Goal: Complete application form

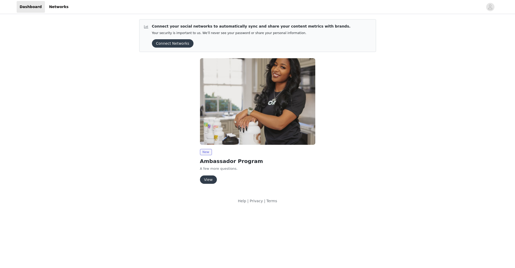
click at [211, 177] on button "View" at bounding box center [208, 179] width 17 height 8
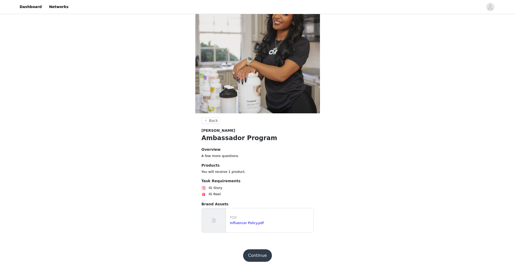
scroll to position [26, 0]
click at [249, 223] on link "Influencer Policy.pdf" at bounding box center [247, 223] width 34 height 4
click at [215, 221] on span at bounding box center [213, 220] width 5 height 6
click at [262, 253] on button "Continue" at bounding box center [257, 255] width 29 height 12
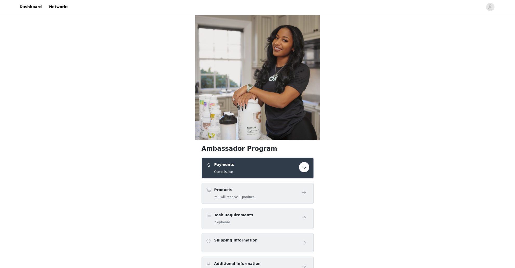
click at [305, 166] on button "button" at bounding box center [304, 167] width 10 height 10
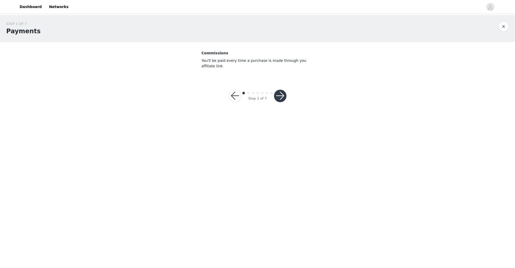
click at [277, 94] on button "button" at bounding box center [280, 96] width 12 height 12
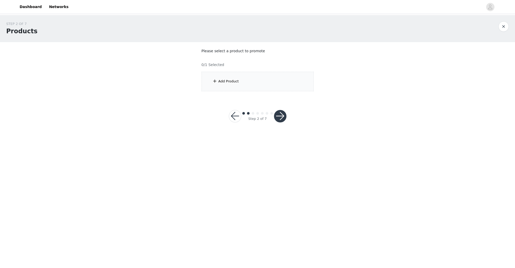
click at [238, 78] on div "Add Product" at bounding box center [257, 81] width 112 height 19
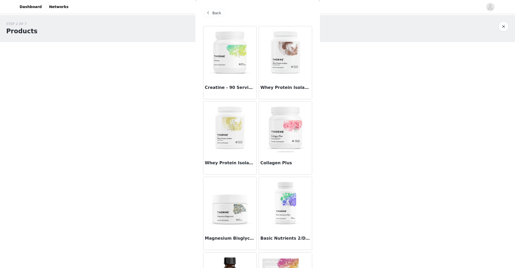
click at [216, 15] on span "Back" at bounding box center [216, 12] width 9 height 5
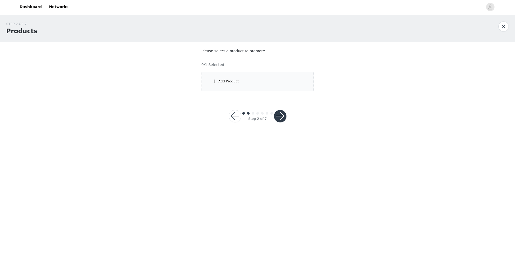
click at [221, 81] on div "Add Product" at bounding box center [228, 81] width 20 height 5
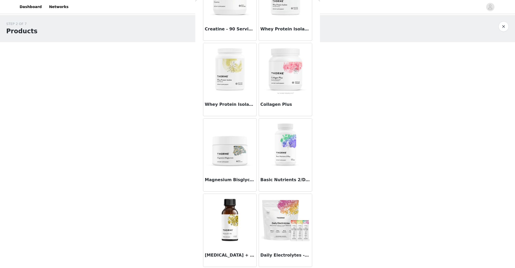
click at [282, 224] on img at bounding box center [285, 220] width 52 height 52
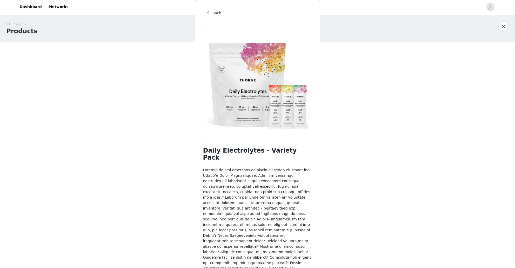
click at [211, 14] on div "Back" at bounding box center [213, 13] width 21 height 8
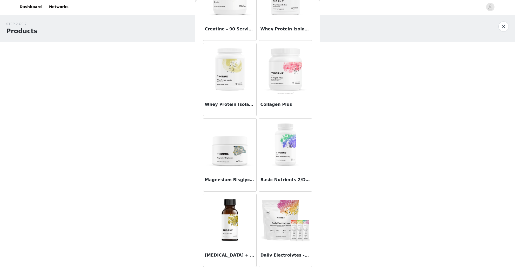
scroll to position [58, 0]
click at [282, 221] on img at bounding box center [285, 220] width 52 height 52
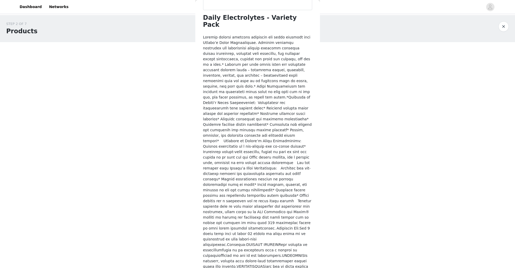
scroll to position [132, 0]
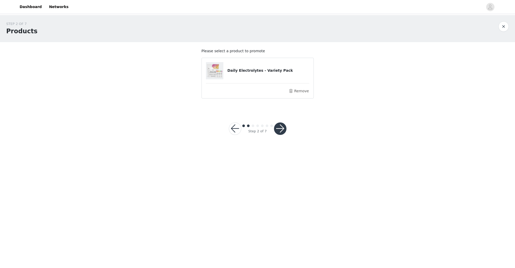
click at [278, 127] on button "button" at bounding box center [280, 128] width 12 height 12
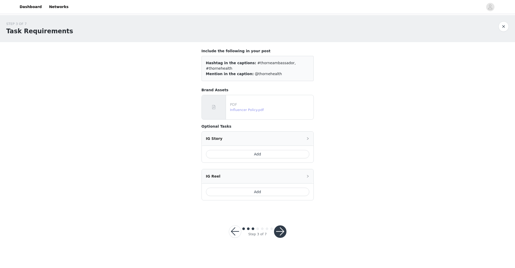
click at [246, 108] on link "Influencer Policy.pdf" at bounding box center [247, 110] width 34 height 4
click at [255, 150] on button "Add" at bounding box center [257, 154] width 103 height 8
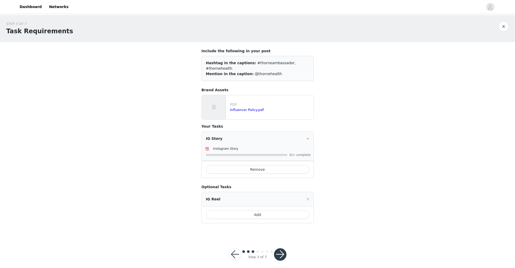
click at [307, 137] on icon "icon: right" at bounding box center [307, 138] width 3 height 3
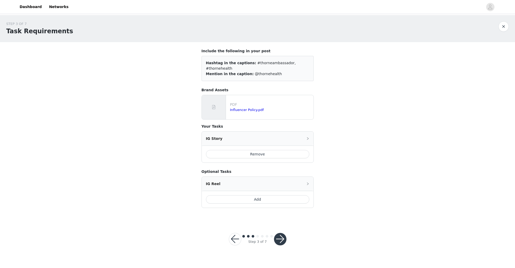
click at [309, 137] on icon "icon: right" at bounding box center [307, 138] width 3 height 3
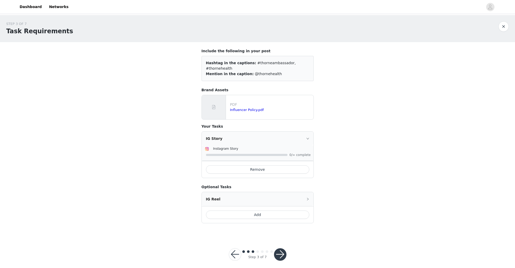
click at [206, 147] on img at bounding box center [207, 149] width 4 height 4
click at [217, 147] on span "Instagram Story" at bounding box center [225, 149] width 25 height 4
click at [303, 153] on span "0/∞ complete" at bounding box center [299, 154] width 21 height 3
click at [277, 248] on button "button" at bounding box center [280, 254] width 12 height 12
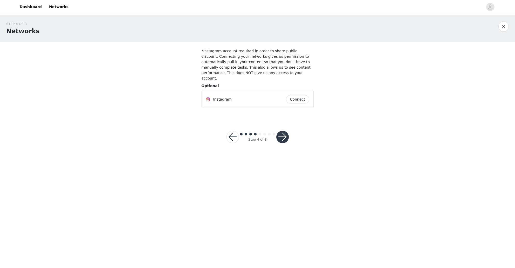
click at [295, 95] on button "Connect" at bounding box center [297, 99] width 23 height 8
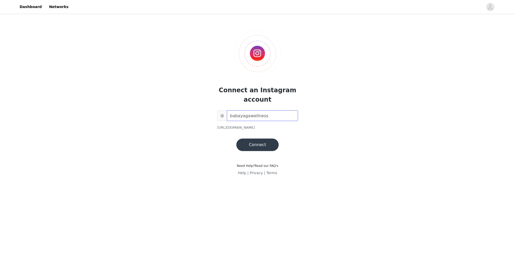
type input "babayagawellness"
click at [257, 145] on button "Connect" at bounding box center [257, 144] width 42 height 12
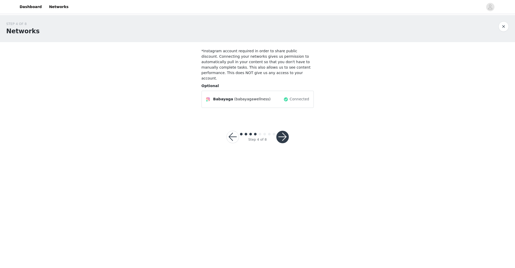
click at [280, 131] on button "button" at bounding box center [282, 137] width 12 height 12
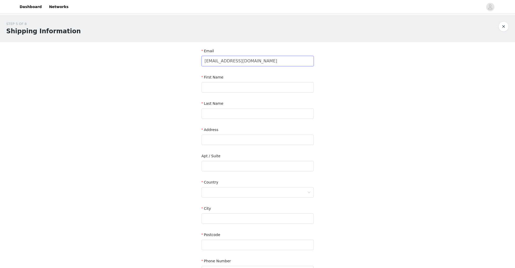
type input "[EMAIL_ADDRESS][DOMAIN_NAME]"
type input "[PERSON_NAME]"
type input "[STREET_ADDRESS]"
type input "[GEOGRAPHIC_DATA]"
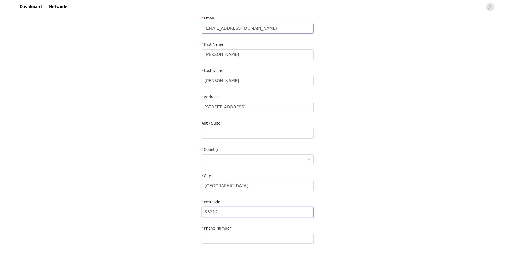
scroll to position [33, 0]
type input "66212"
type input "9176090920"
click at [223, 161] on div at bounding box center [255, 159] width 102 height 10
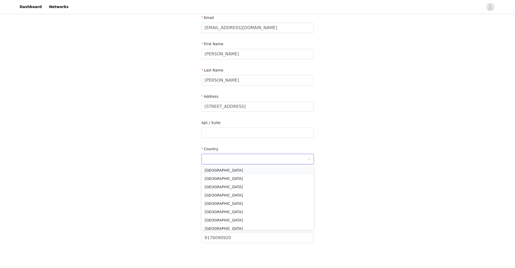
click at [223, 168] on li "[GEOGRAPHIC_DATA]" at bounding box center [257, 170] width 112 height 8
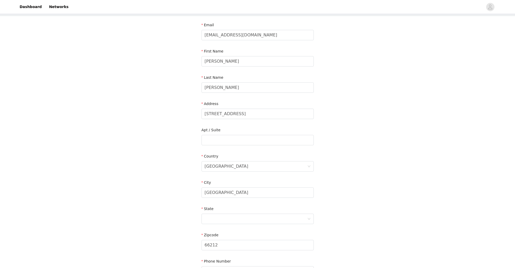
scroll to position [27, 0]
click at [213, 221] on div at bounding box center [255, 218] width 102 height 10
type input "ks"
type input "KS"
click at [214, 213] on div at bounding box center [257, 218] width 112 height 10
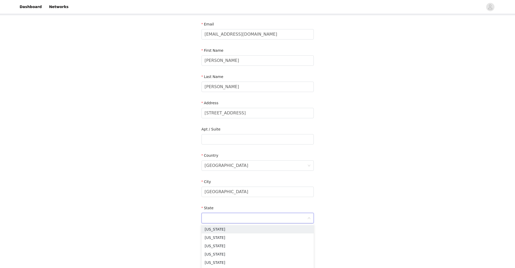
type input "k"
click at [218, 246] on li "[US_STATE]" at bounding box center [257, 245] width 112 height 8
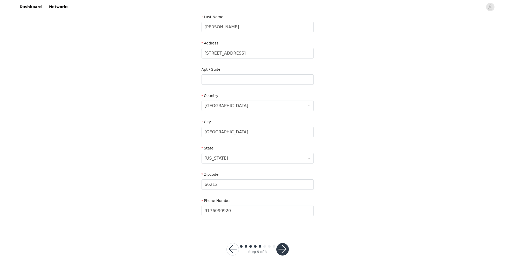
scroll to position [86, 0]
click at [282, 247] on button "button" at bounding box center [282, 249] width 12 height 12
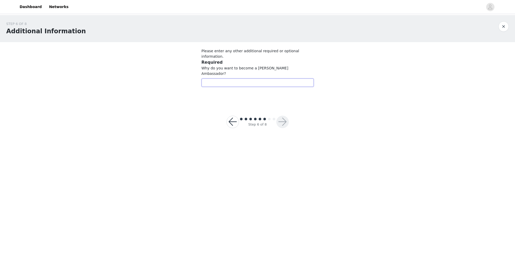
drag, startPoint x: 202, startPoint y: 68, endPoint x: 214, endPoint y: 72, distance: 13.1
click at [202, 78] on input "text" at bounding box center [257, 82] width 112 height 8
type input "I use [PERSON_NAME] products and I already recommend them to all my friends, th…"
click at [284, 115] on button "button" at bounding box center [282, 121] width 12 height 12
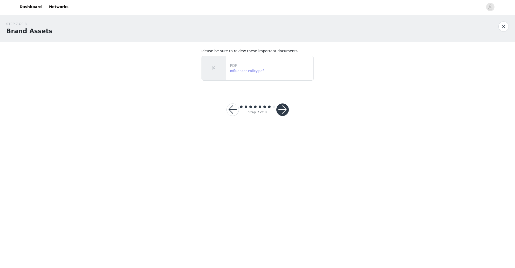
click at [244, 71] on link "Influencer Policy.pdf" at bounding box center [247, 71] width 34 height 4
click at [216, 70] on div at bounding box center [214, 68] width 24 height 24
click at [224, 76] on div at bounding box center [214, 68] width 24 height 24
click at [283, 109] on button "button" at bounding box center [282, 109] width 12 height 12
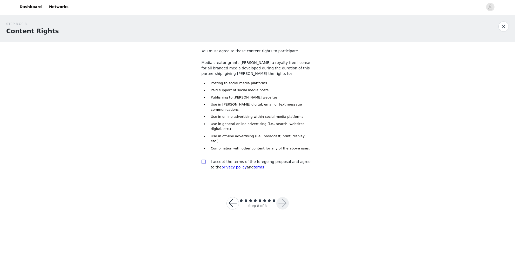
click at [204, 159] on input "checkbox" at bounding box center [203, 161] width 4 height 4
checkbox input "true"
click at [277, 197] on button "button" at bounding box center [282, 203] width 12 height 12
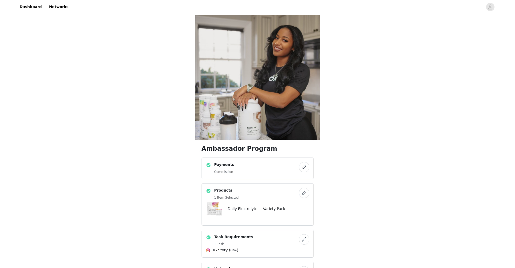
click at [306, 167] on button "button" at bounding box center [304, 167] width 10 height 10
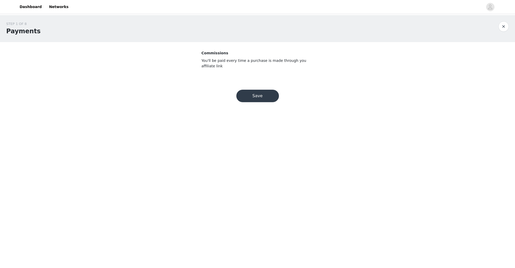
click at [256, 95] on button "Save" at bounding box center [257, 96] width 43 height 12
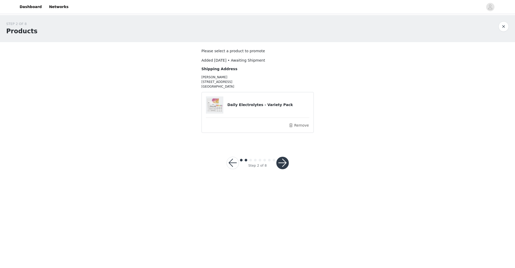
click at [280, 159] on button "button" at bounding box center [282, 162] width 12 height 12
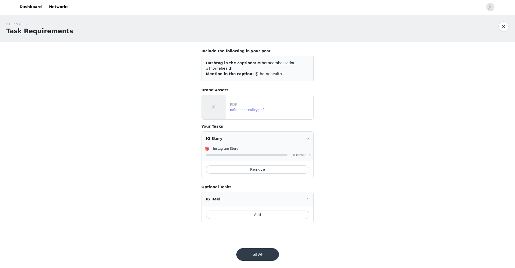
click at [250, 108] on link "Influencer Policy.pdf" at bounding box center [247, 110] width 34 height 4
click at [259, 248] on button "Save" at bounding box center [257, 254] width 43 height 12
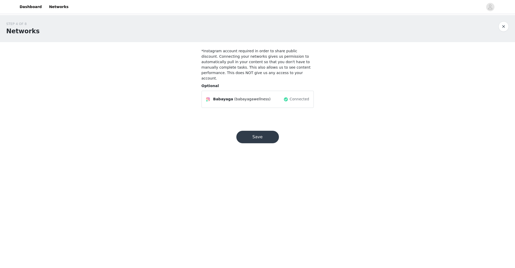
click at [265, 133] on button "Save" at bounding box center [257, 137] width 43 height 12
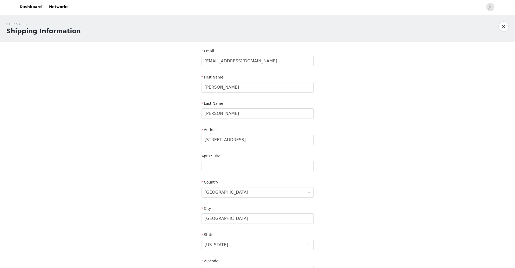
click at [505, 26] on button "button" at bounding box center [503, 26] width 10 height 10
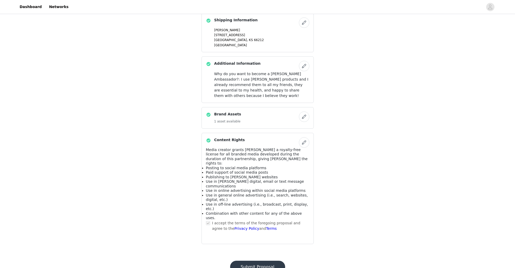
scroll to position [289, 0]
click at [244, 261] on button "Submit Proposal" at bounding box center [257, 267] width 55 height 12
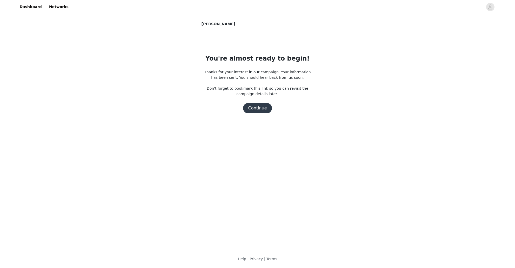
scroll to position [0, 0]
click at [263, 108] on button "Continue" at bounding box center [257, 108] width 29 height 10
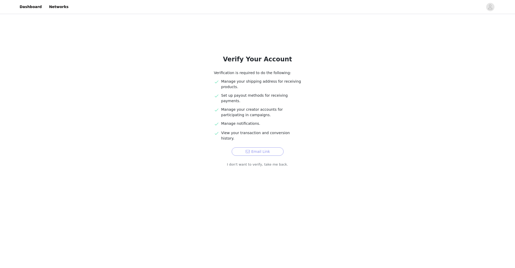
click at [258, 147] on button "Email Link" at bounding box center [257, 151] width 52 height 8
